Goal: Use online tool/utility: Utilize a website feature to perform a specific function

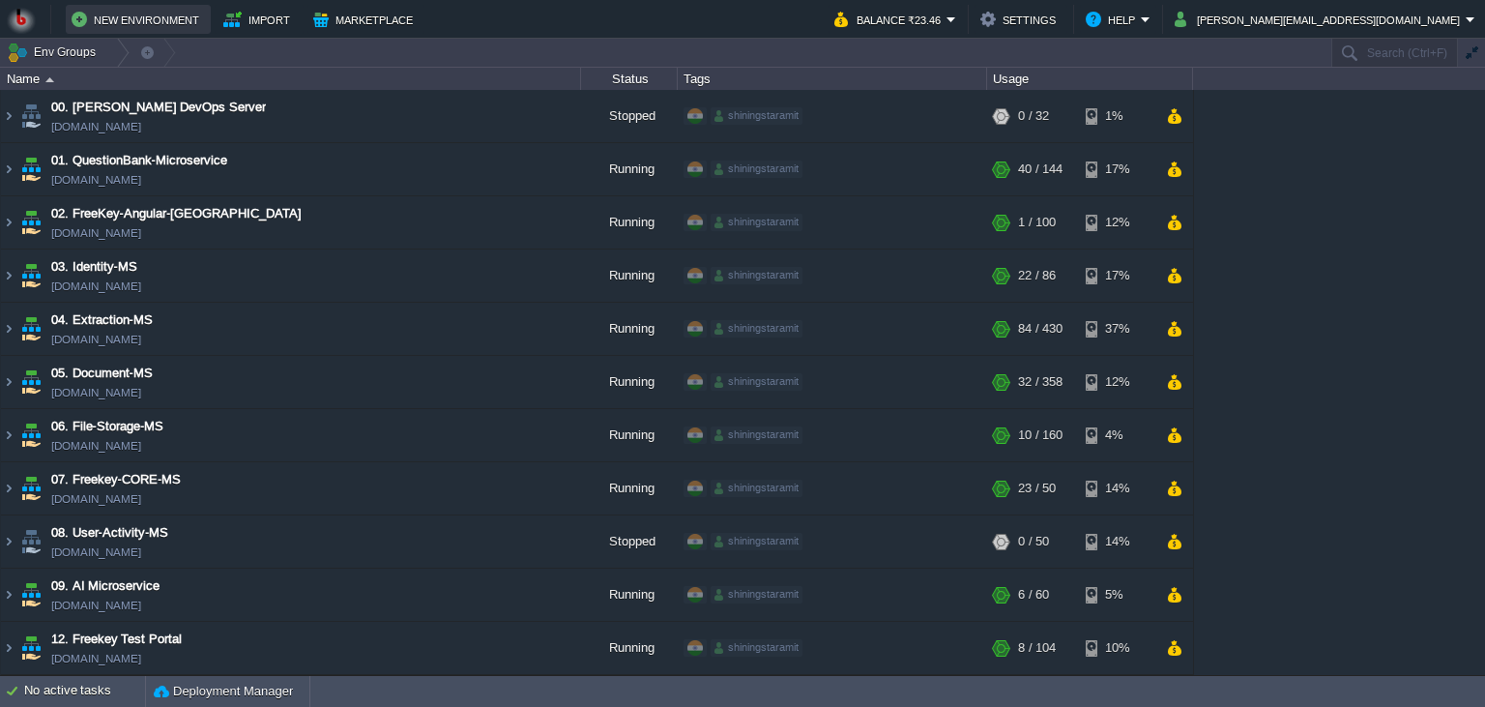
click at [143, 28] on button "New Environment" at bounding box center [138, 19] width 133 height 23
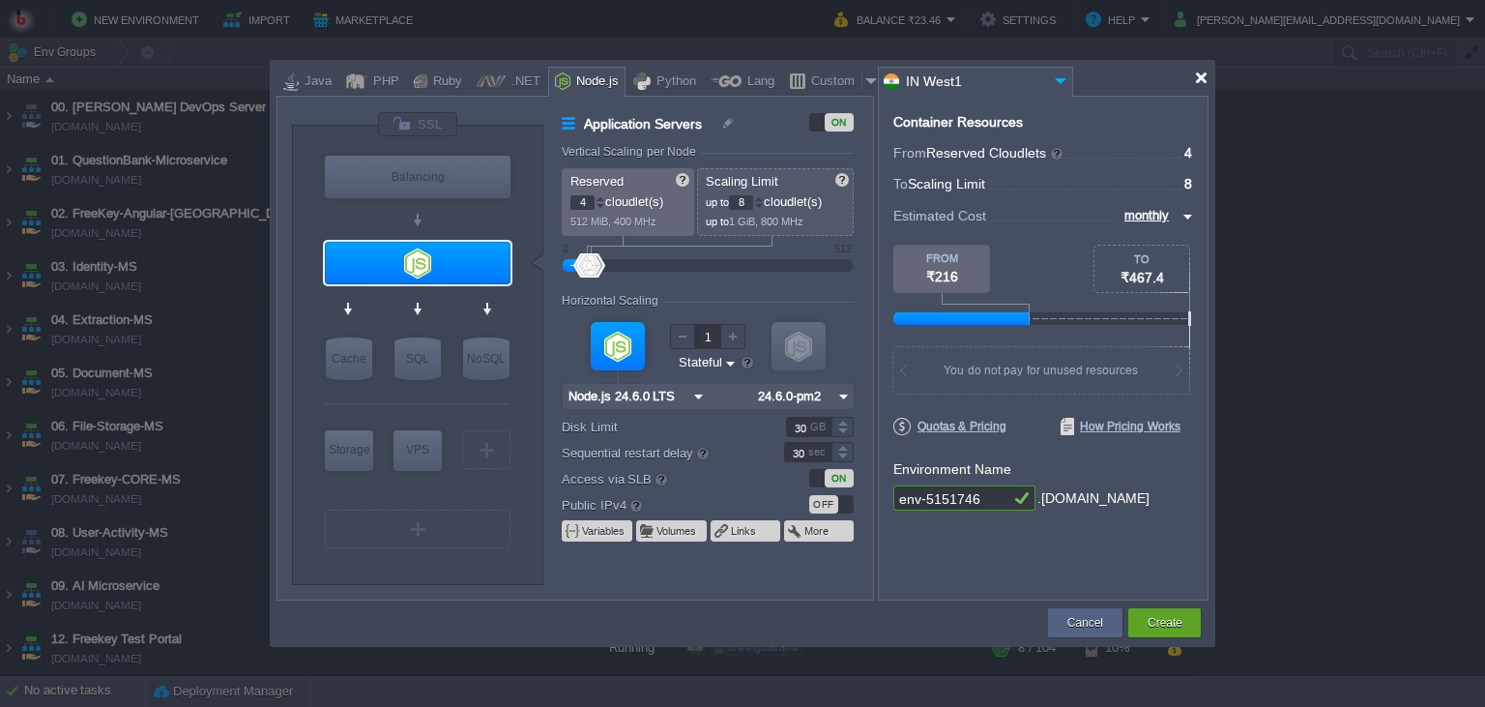
click at [1207, 79] on div at bounding box center [1201, 78] width 15 height 15
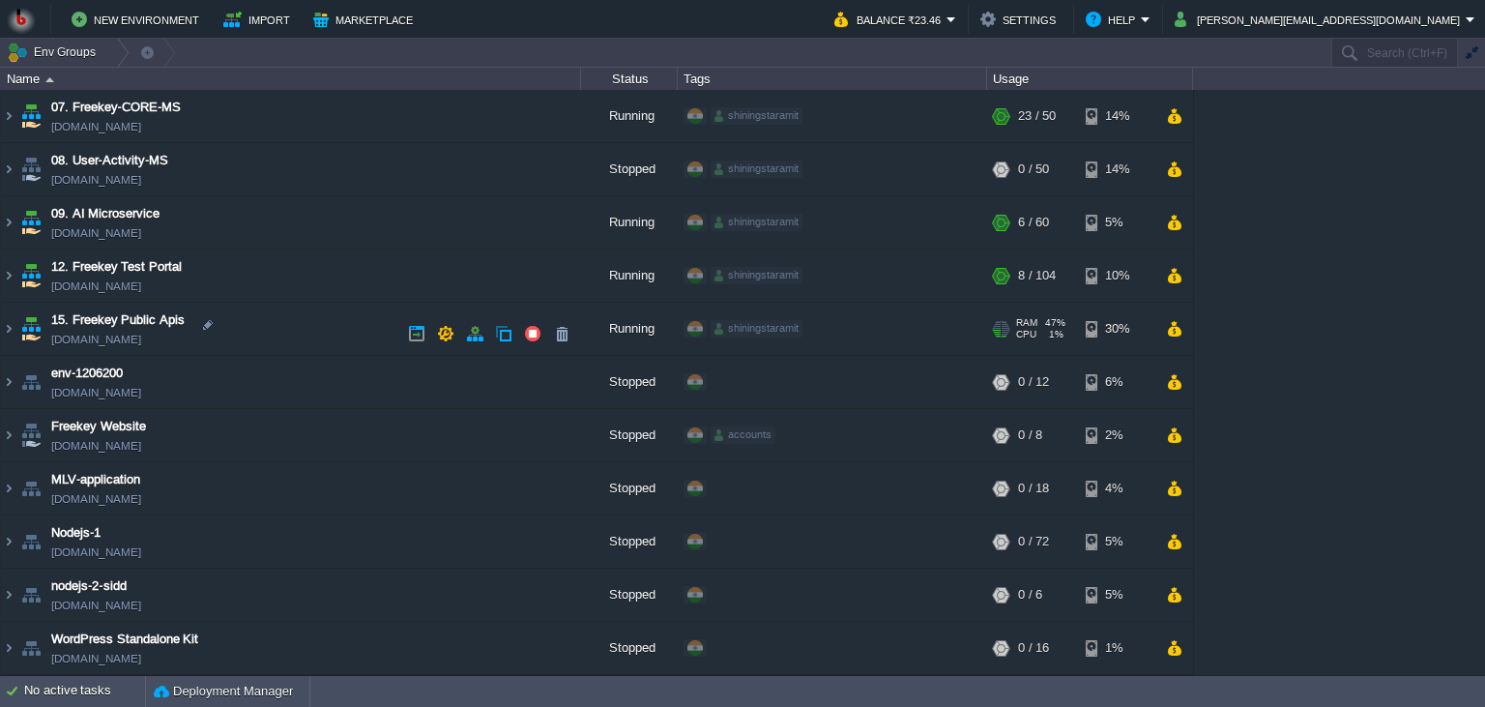
scroll to position [62, 0]
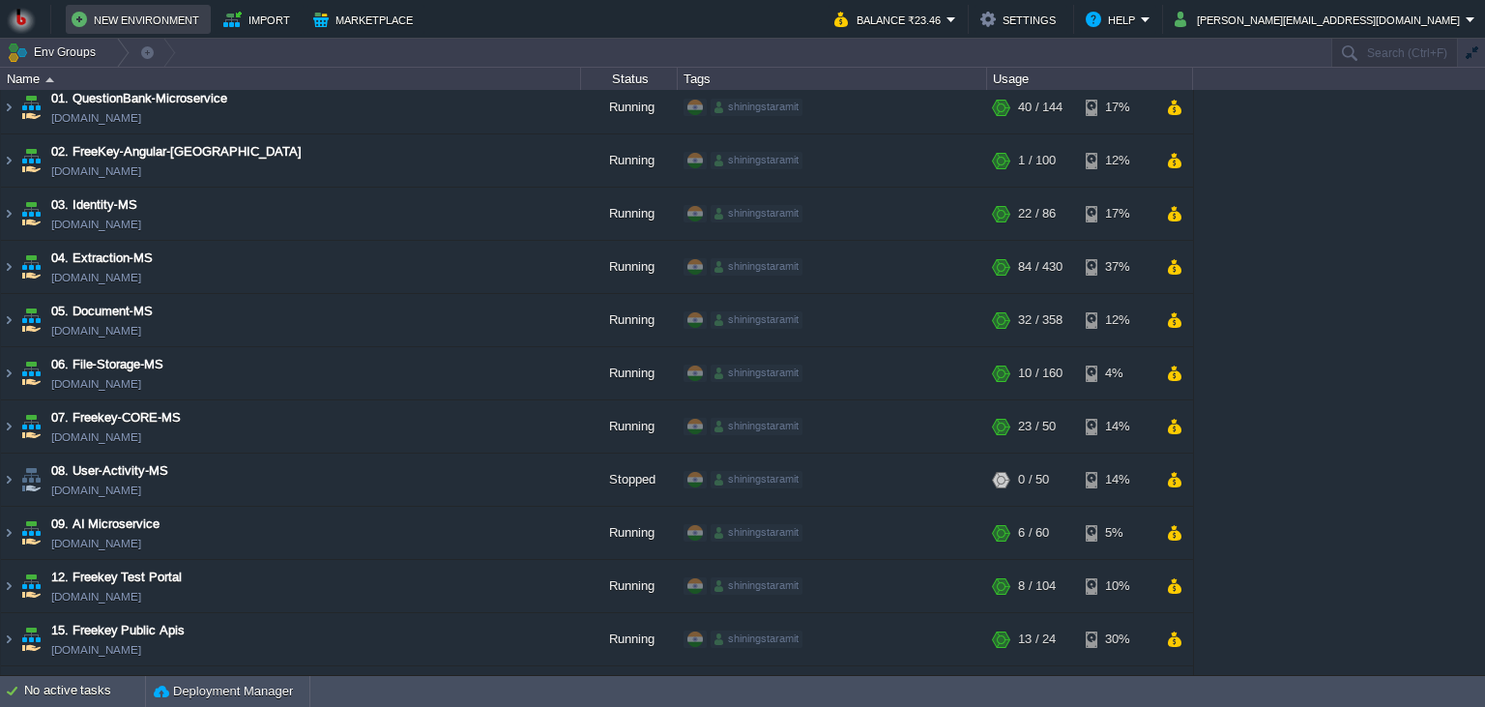
click at [130, 25] on button "New Environment" at bounding box center [138, 19] width 133 height 23
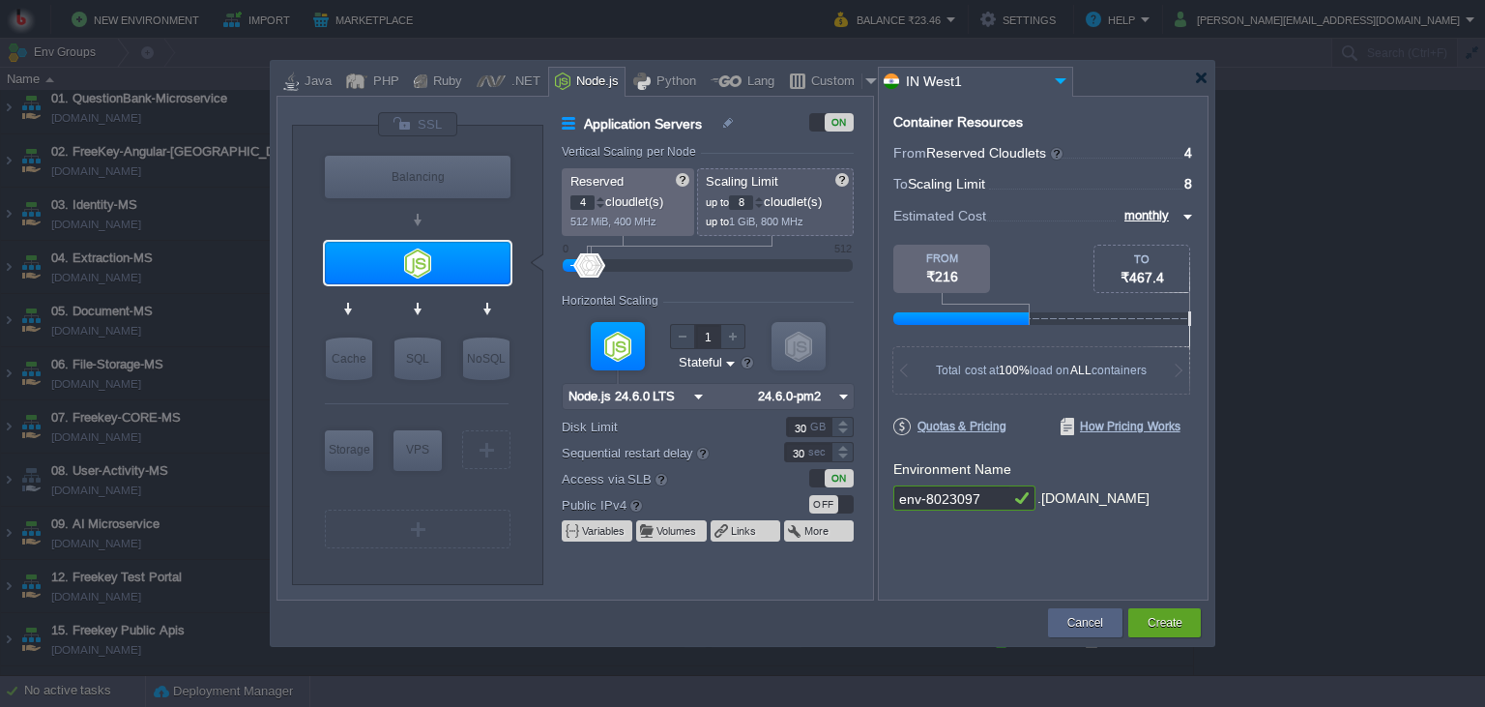
click at [271, 61] on link at bounding box center [271, 61] width 0 height 0
click at [1199, 79] on div at bounding box center [1201, 78] width 15 height 15
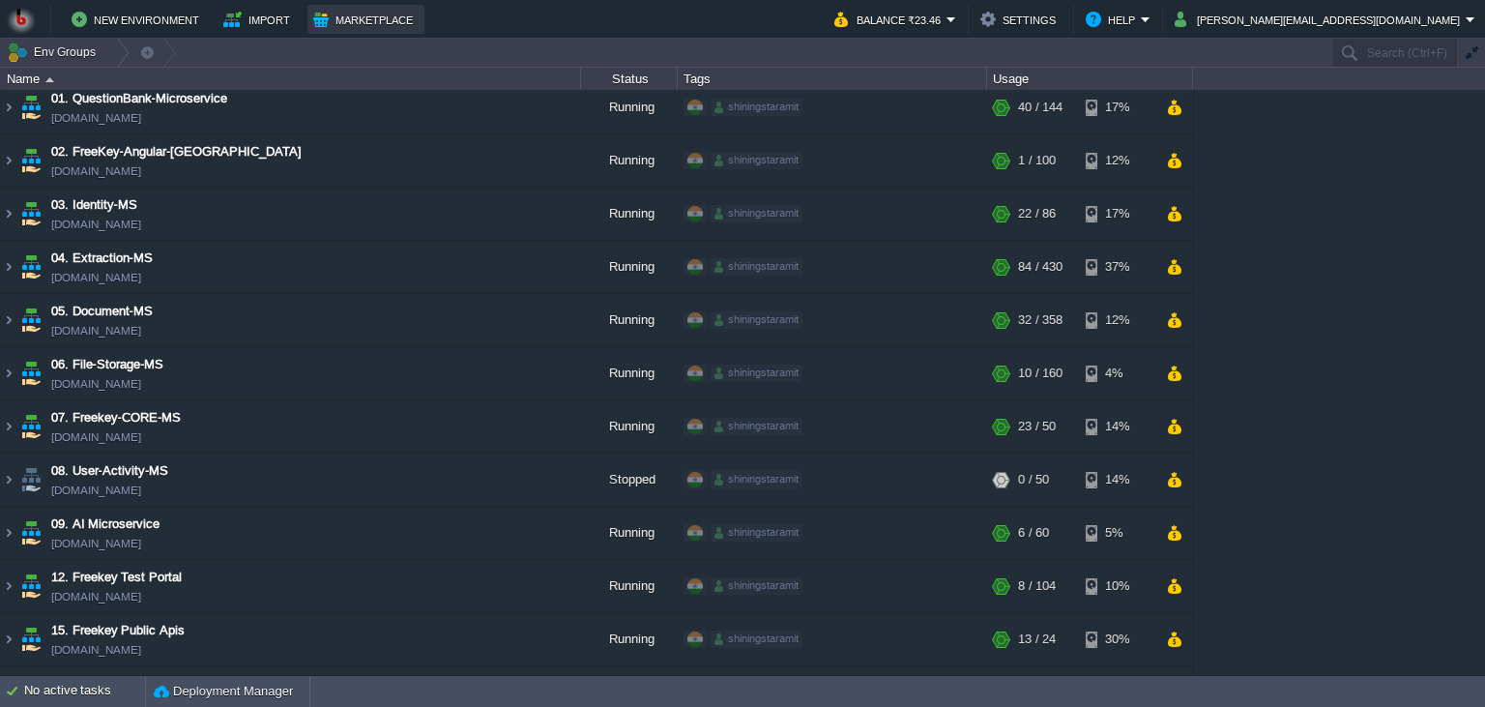
click at [376, 18] on button "Marketplace" at bounding box center [365, 19] width 105 height 23
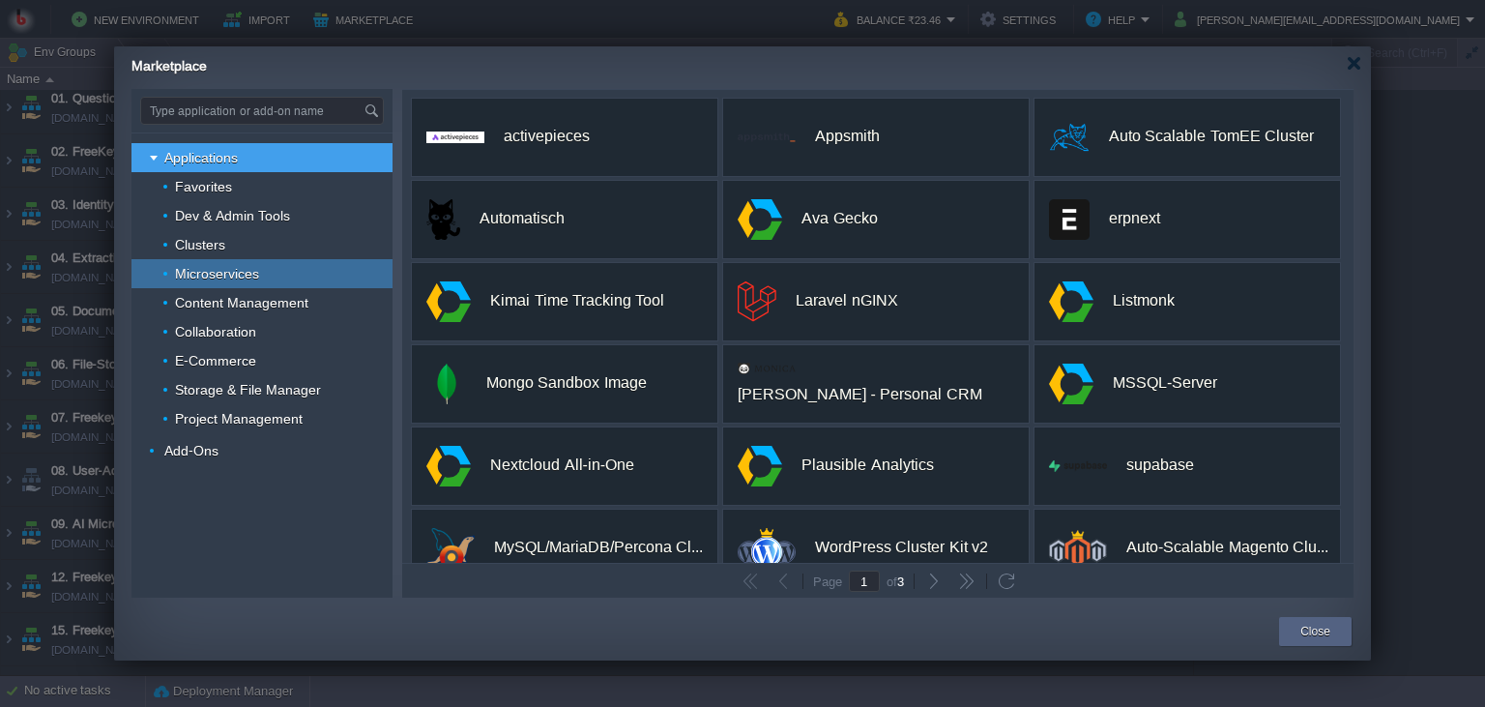
click at [253, 262] on div "Microservices" at bounding box center [262, 273] width 261 height 29
type input "Type application or add-on name"
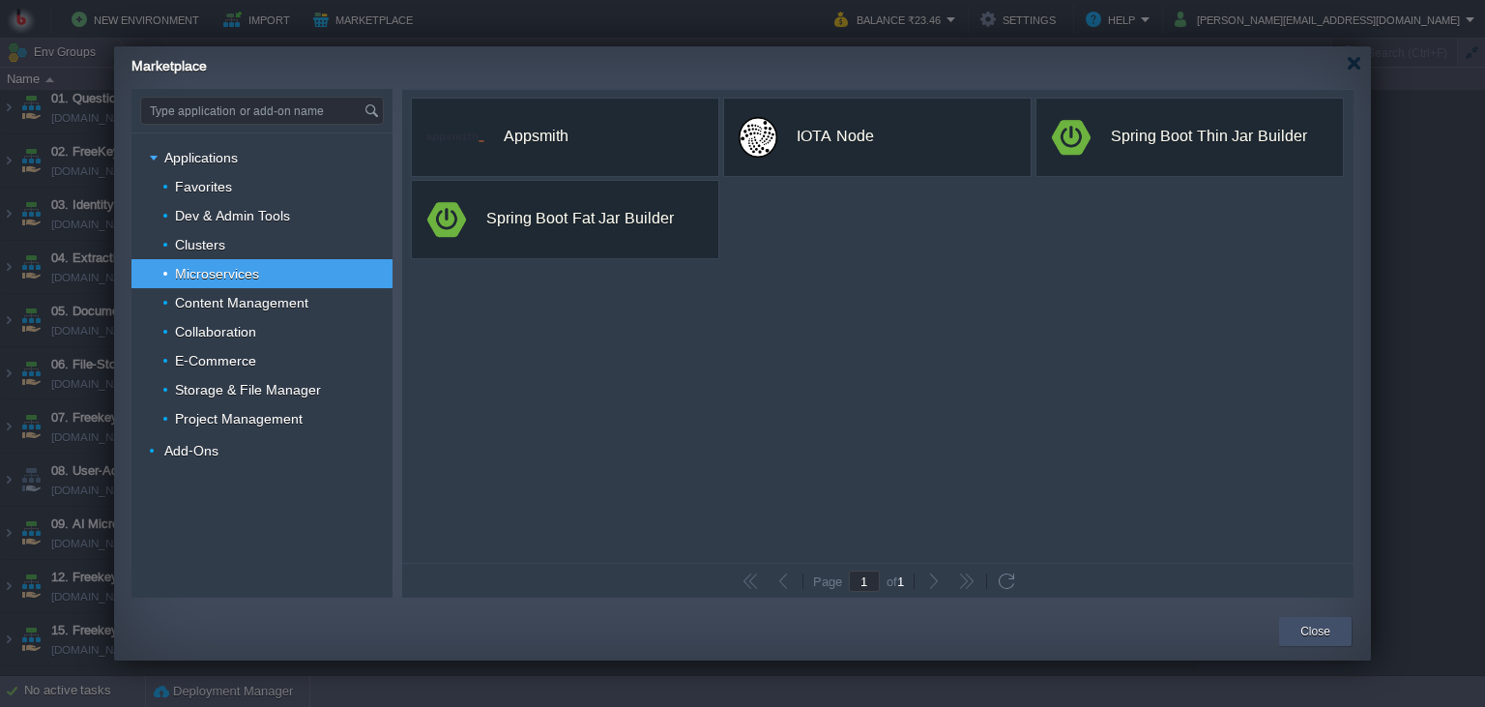
click at [1309, 639] on button "Close" at bounding box center [1316, 631] width 30 height 19
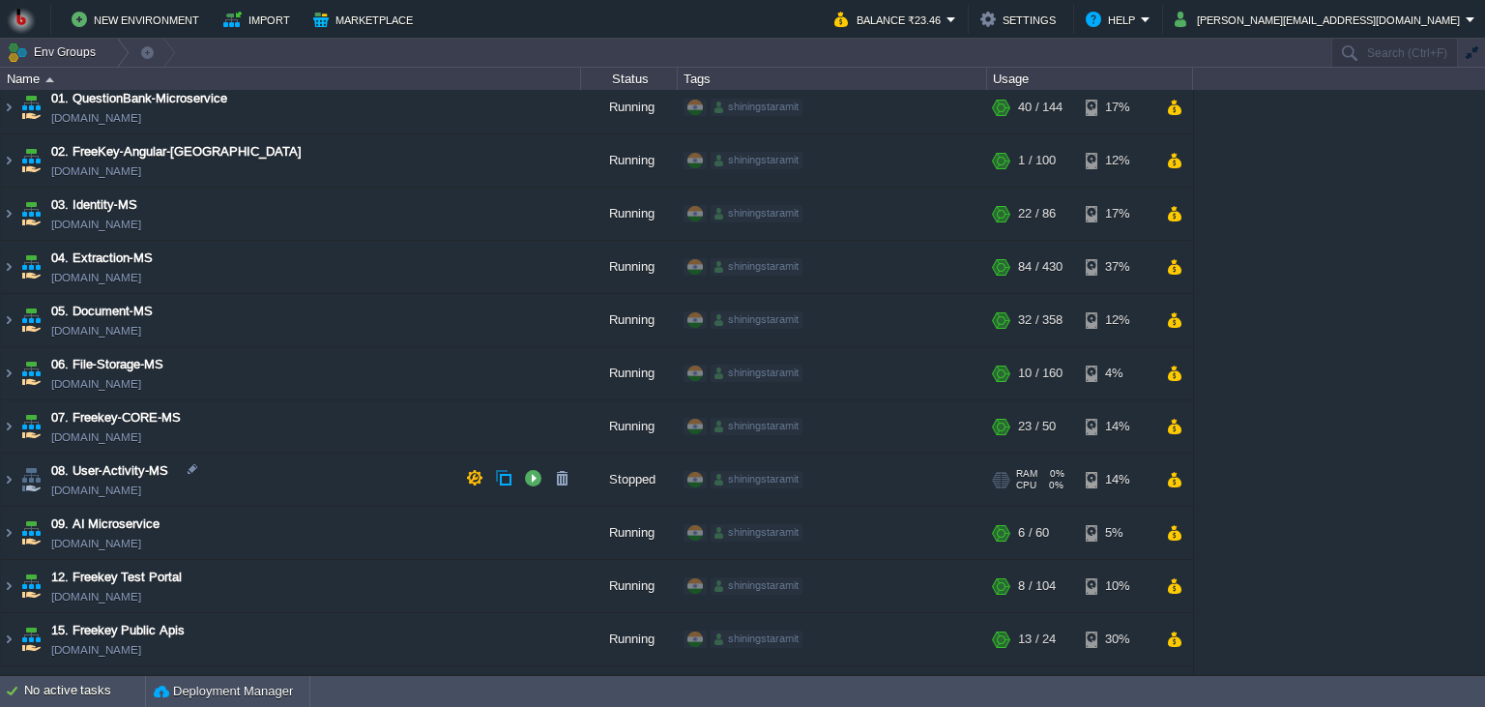
scroll to position [0, 0]
